Goal: Task Accomplishment & Management: Complete application form

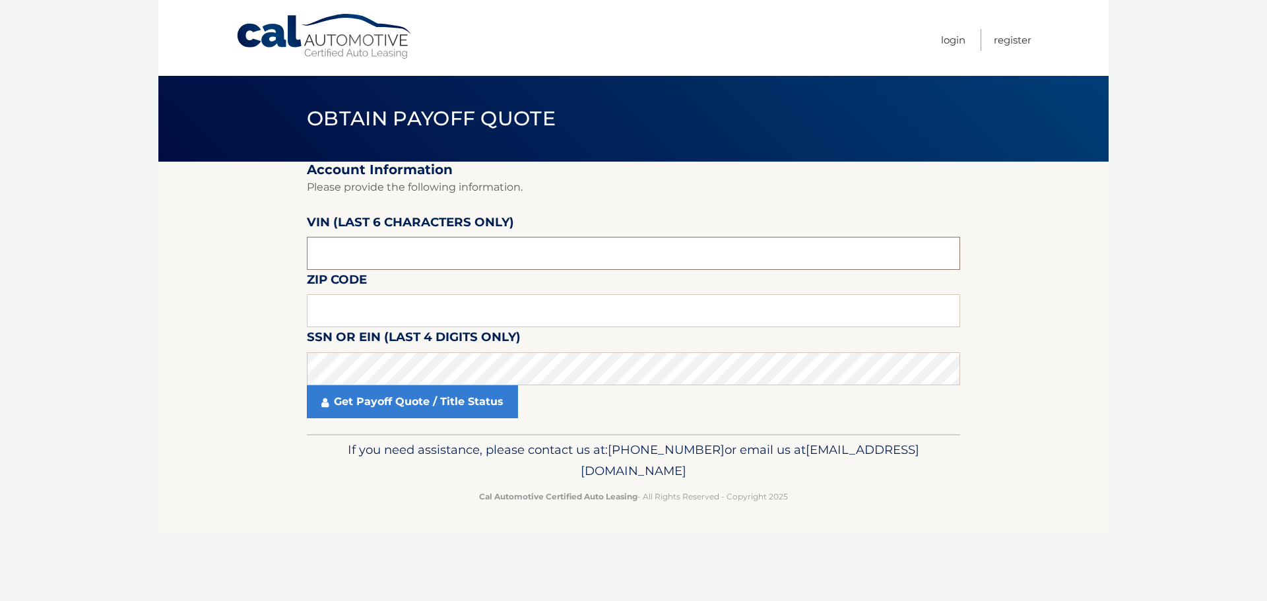
click at [349, 248] on input "text" at bounding box center [633, 253] width 653 height 33
type input "165931"
click at [333, 325] on input "text" at bounding box center [633, 310] width 653 height 33
type input "11561"
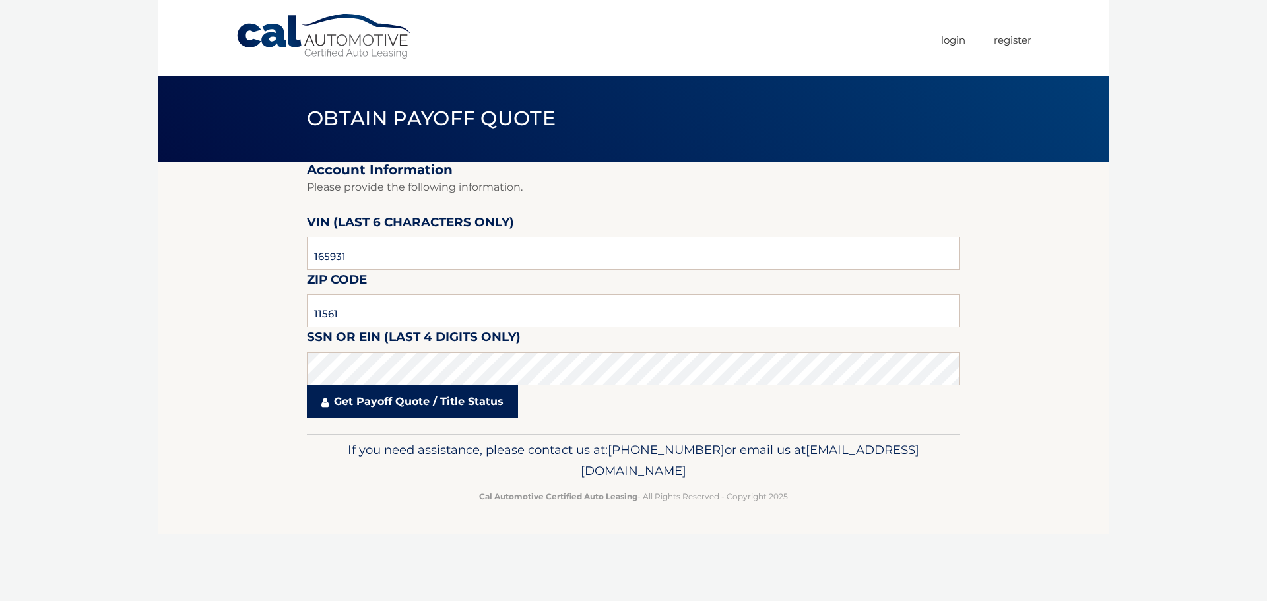
click at [403, 401] on link "Get Payoff Quote / Title Status" at bounding box center [412, 401] width 211 height 33
click at [455, 400] on link "Get Payoff Quote / Title Status" at bounding box center [412, 401] width 211 height 33
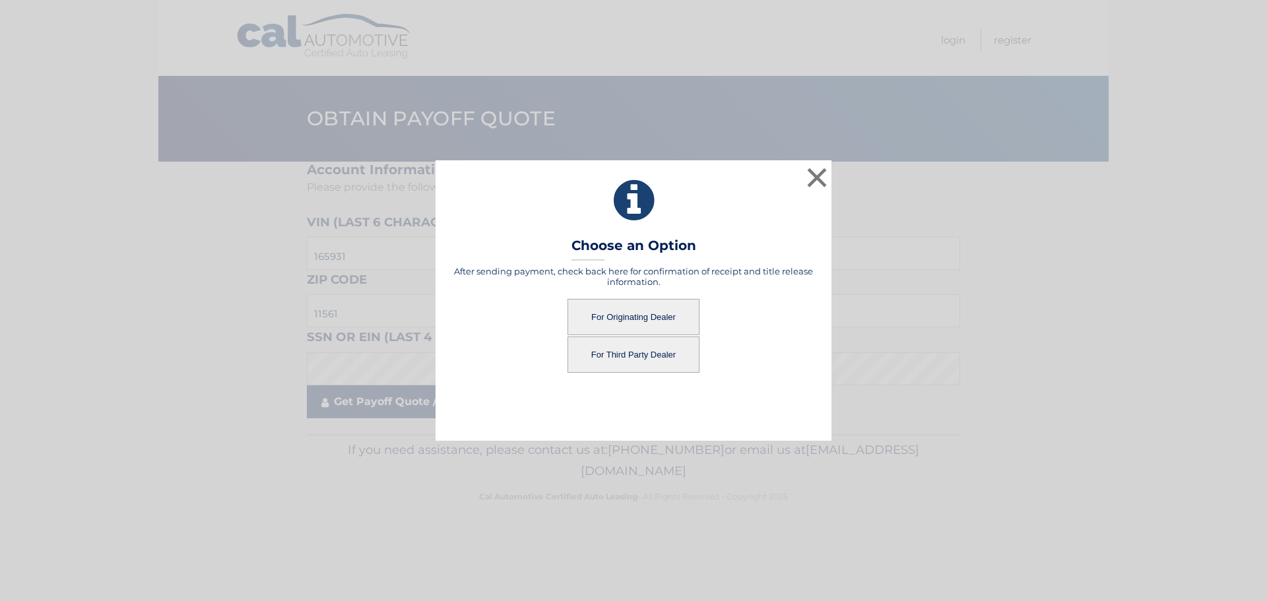
click at [403, 404] on div "× Choose an Option After sending payment, check back here for confirmation of r…" at bounding box center [633, 300] width 1256 height 280
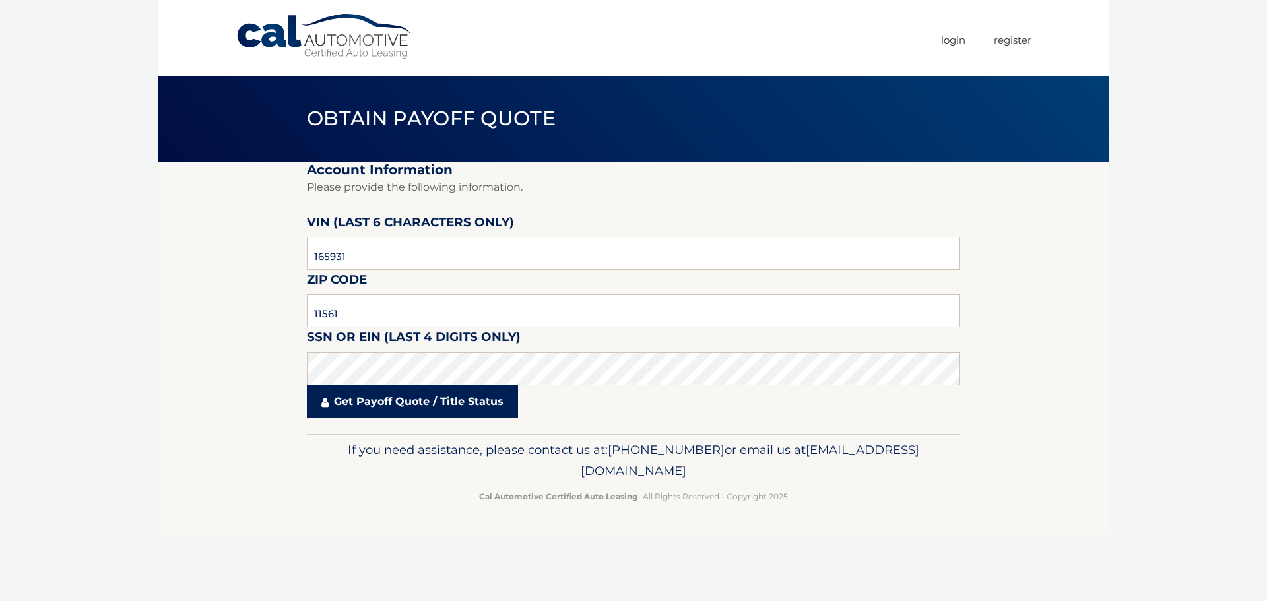
click at [403, 404] on link "Get Payoff Quote / Title Status" at bounding box center [412, 401] width 211 height 33
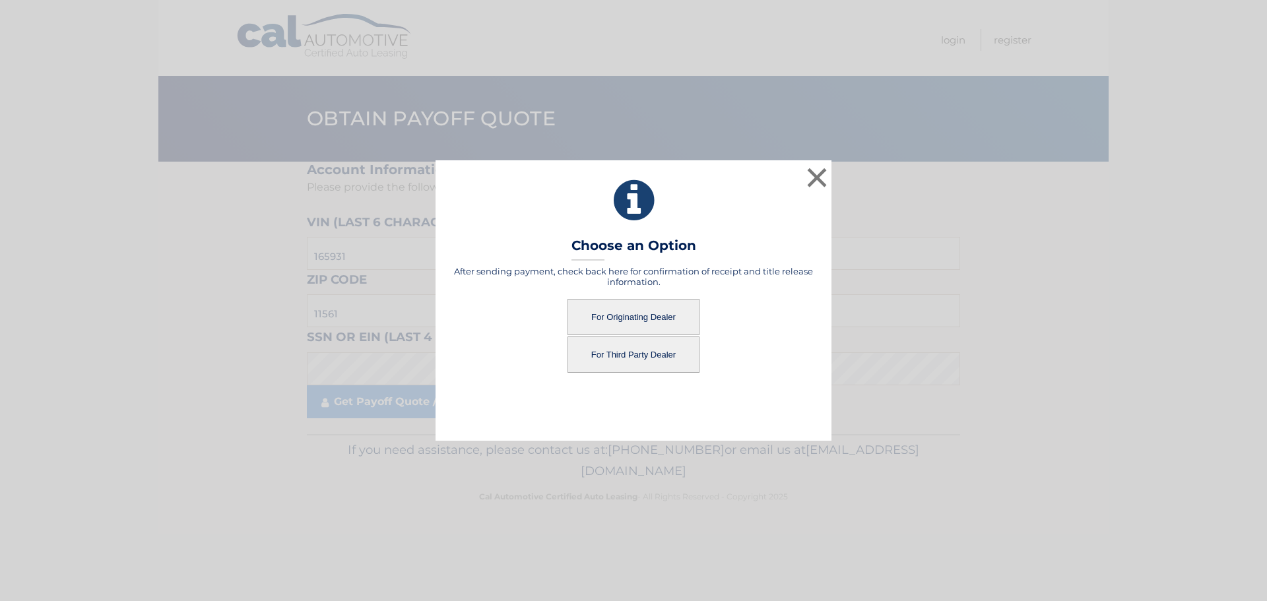
click at [610, 358] on button "For Third Party Dealer" at bounding box center [633, 355] width 132 height 36
click at [610, 352] on button "For Third Party Dealer" at bounding box center [633, 355] width 132 height 36
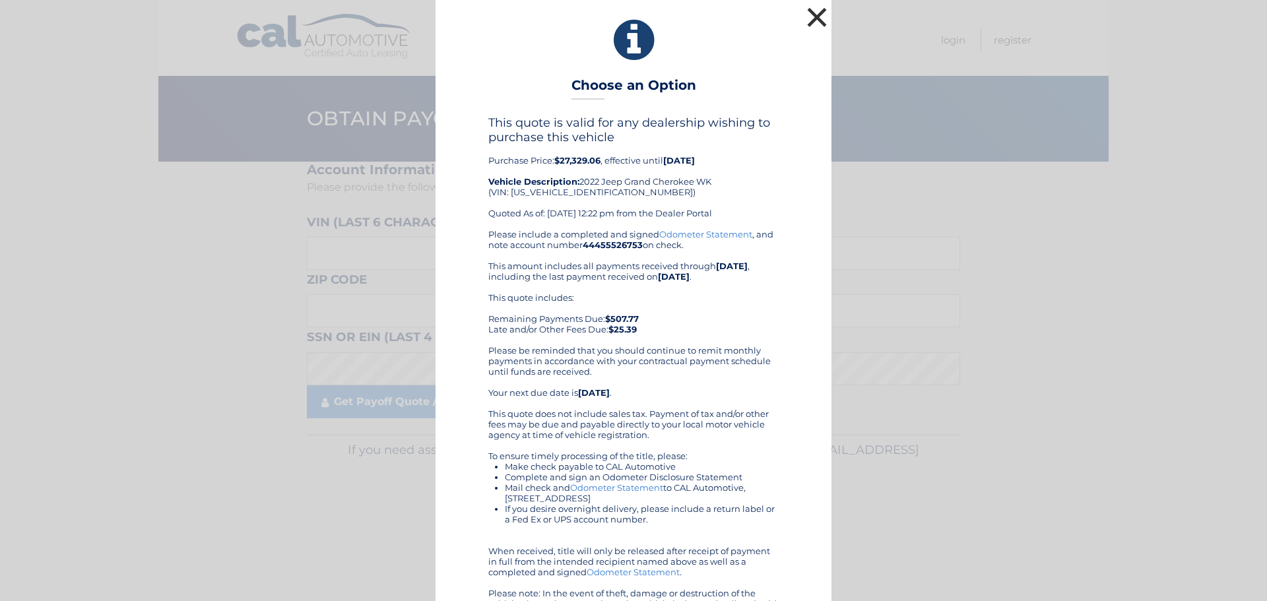
click at [822, 13] on button "×" at bounding box center [817, 17] width 26 height 26
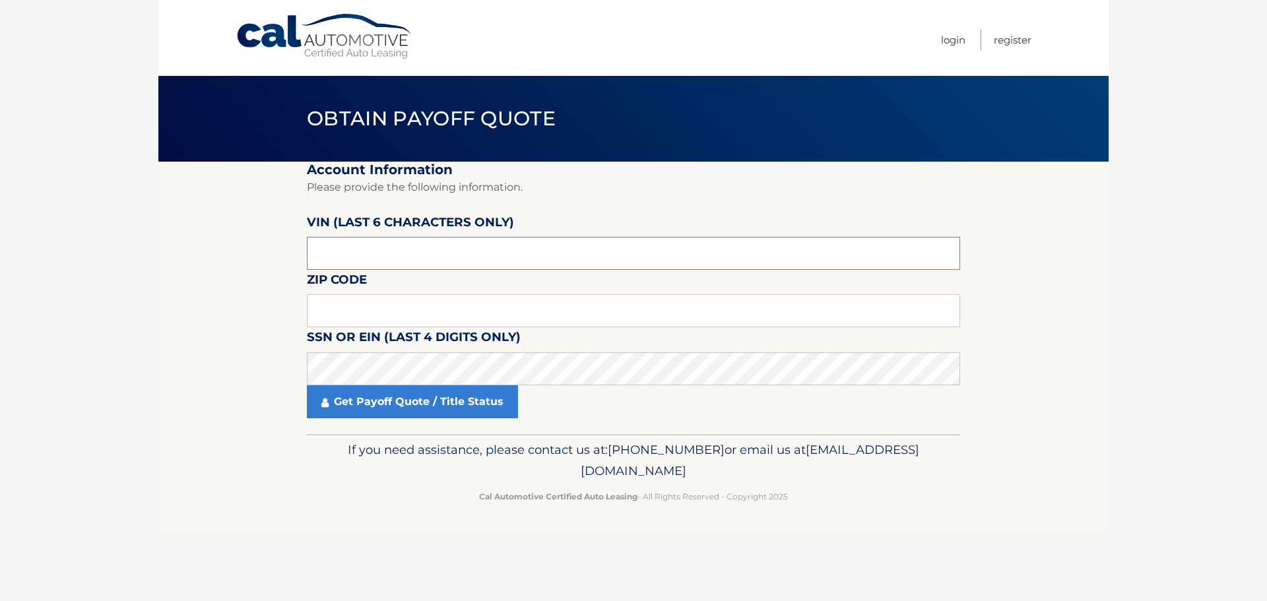
click at [387, 253] on input "text" at bounding box center [633, 253] width 653 height 33
type input "609665"
click at [337, 321] on input "text" at bounding box center [633, 310] width 653 height 33
type input "11701"
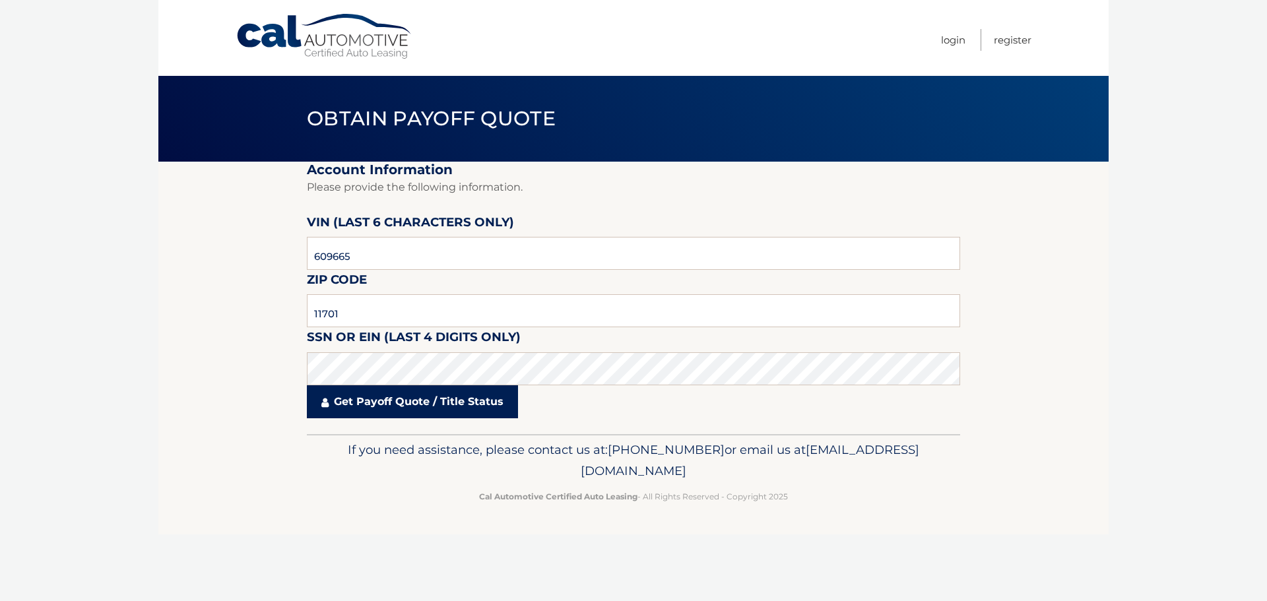
click at [414, 406] on link "Get Payoff Quote / Title Status" at bounding box center [412, 401] width 211 height 33
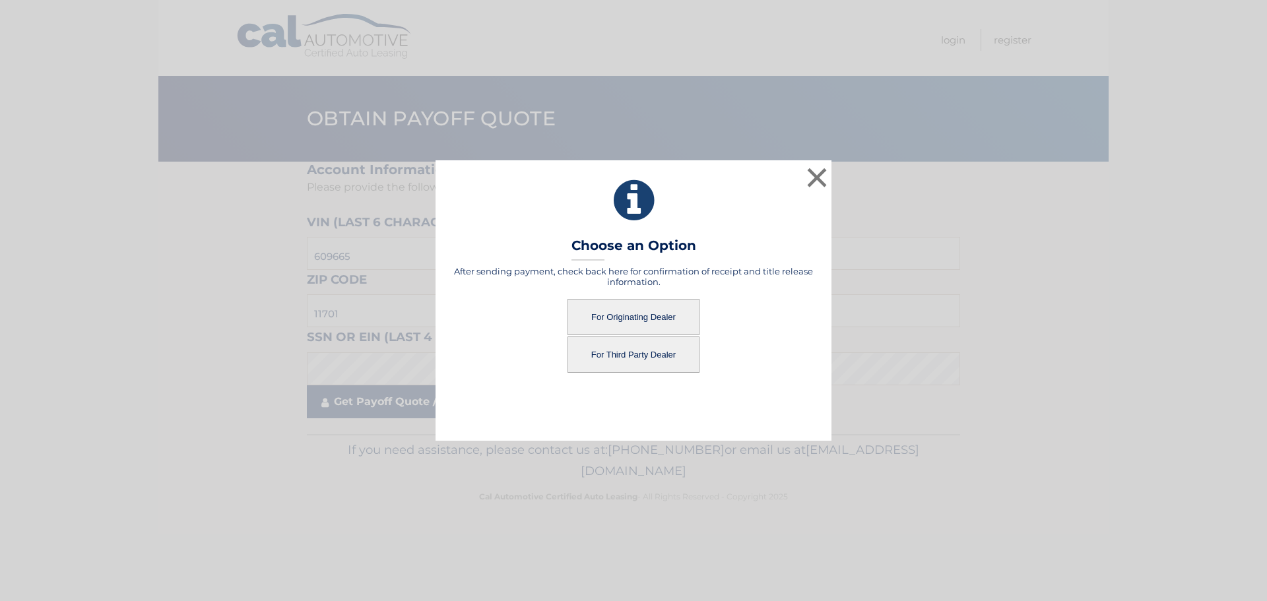
click at [404, 403] on div "× Choose an Option After sending payment, check back here for confirmation of r…" at bounding box center [633, 300] width 1256 height 280
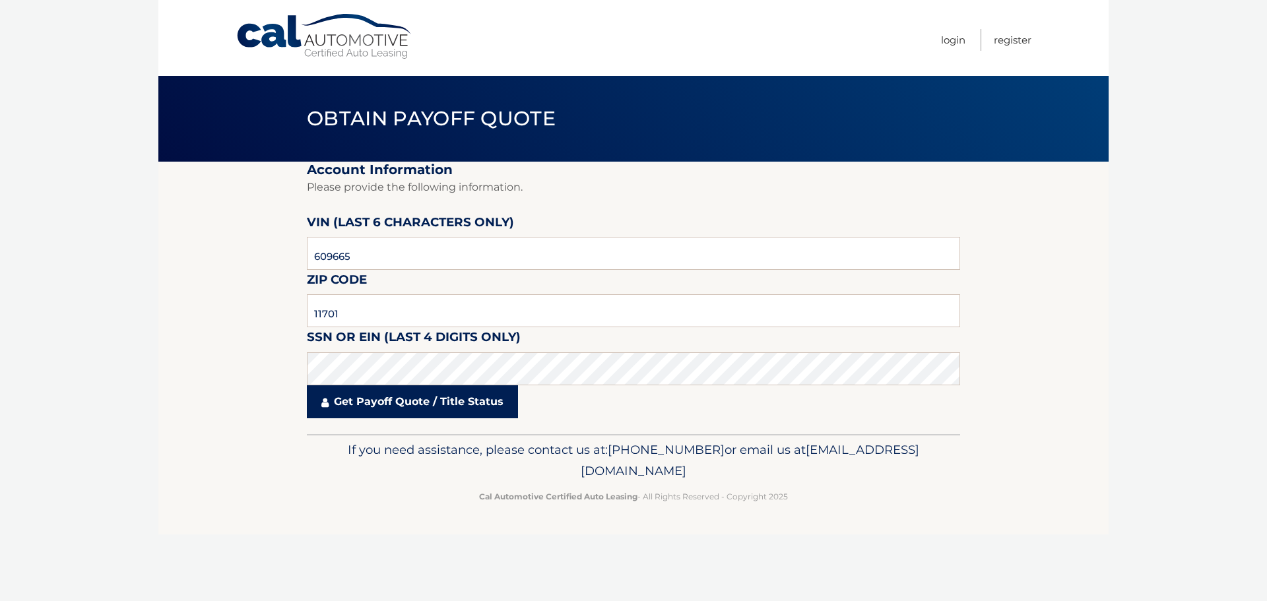
click at [432, 395] on link "Get Payoff Quote / Title Status" at bounding box center [412, 401] width 211 height 33
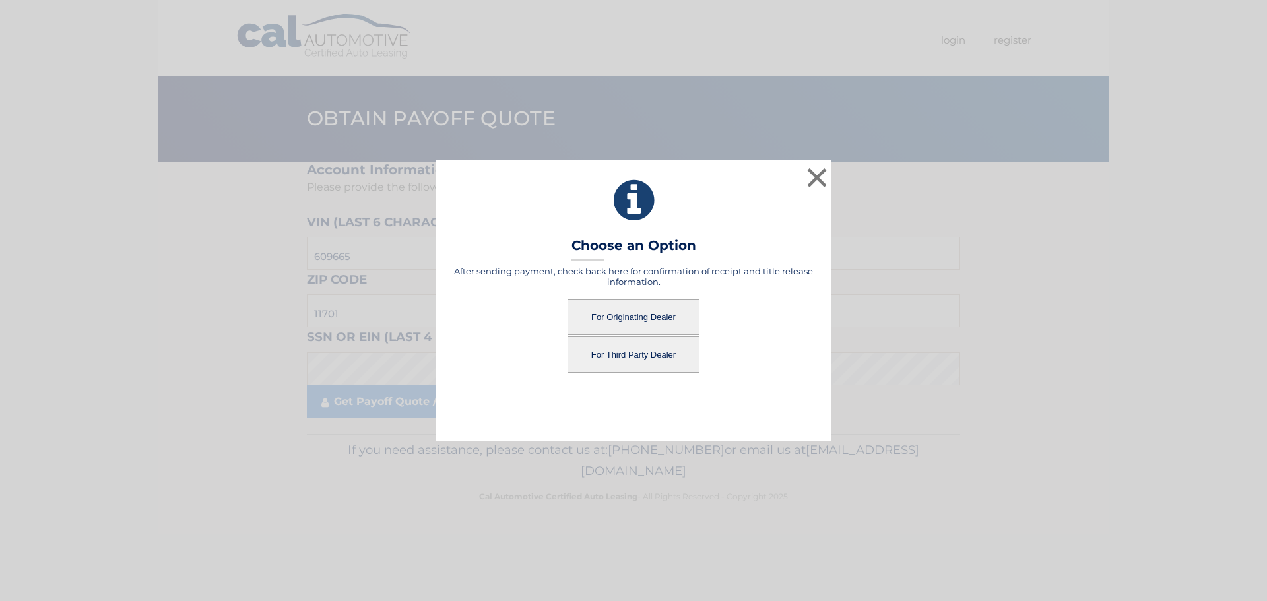
click at [607, 317] on button "For Originating Dealer" at bounding box center [633, 317] width 132 height 36
click at [617, 309] on button "For Originating Dealer" at bounding box center [633, 317] width 132 height 36
